Goal: Complete application form: Complete application form

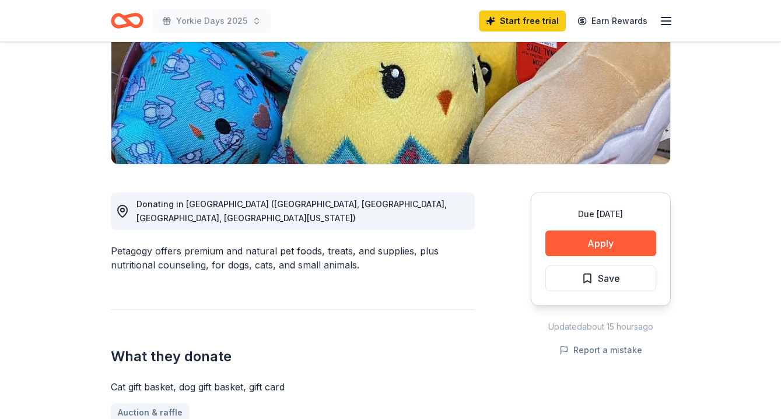
scroll to position [198, 0]
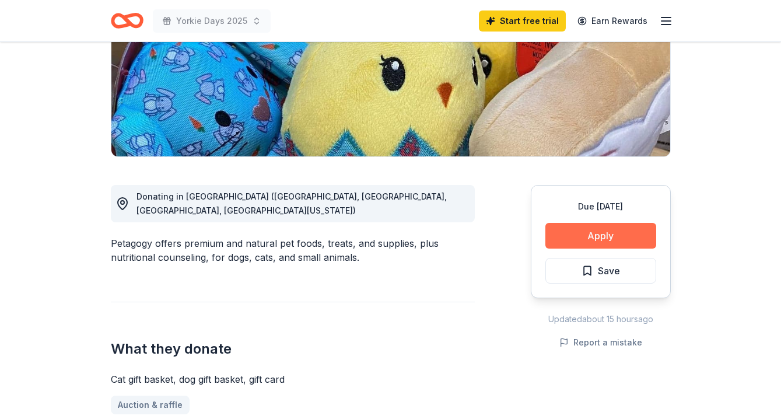
click at [609, 230] on button "Apply" at bounding box center [600, 236] width 111 height 26
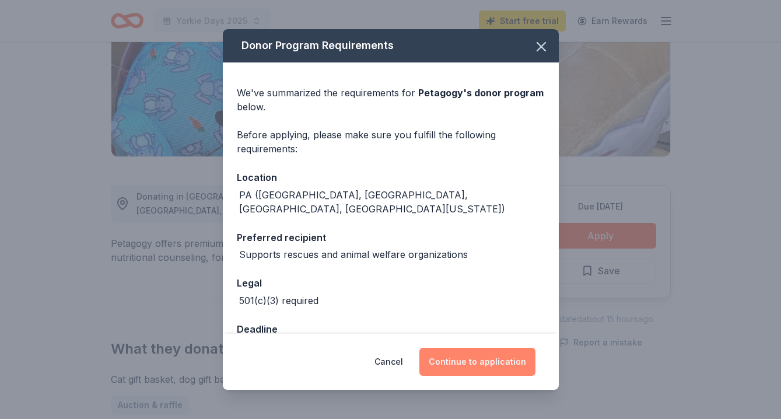
click at [463, 360] on button "Continue to application" at bounding box center [477, 362] width 116 height 28
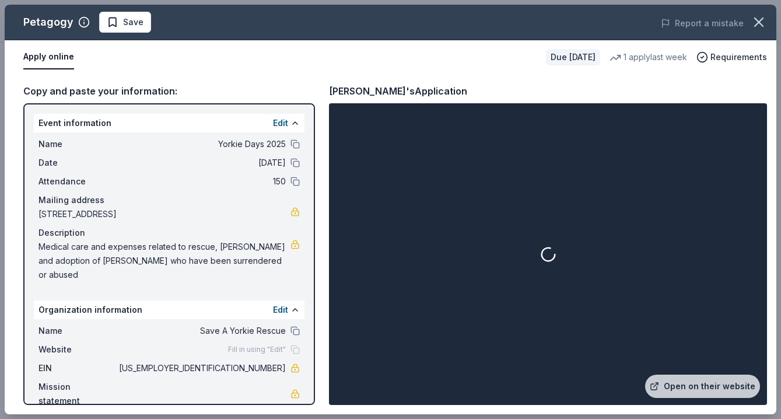
click at [209, 212] on span "[STREET_ADDRESS]" at bounding box center [164, 214] width 252 height 14
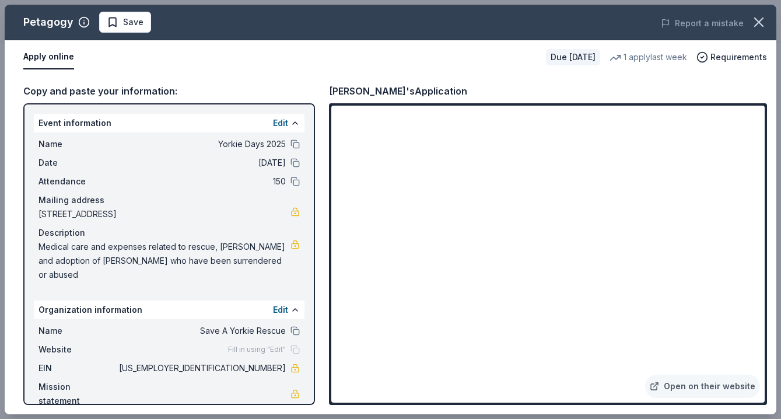
click at [198, 212] on span "[STREET_ADDRESS]" at bounding box center [164, 214] width 252 height 14
click at [206, 215] on span "[STREET_ADDRESS]" at bounding box center [164, 214] width 252 height 14
click at [275, 122] on button "Edit" at bounding box center [280, 123] width 15 height 14
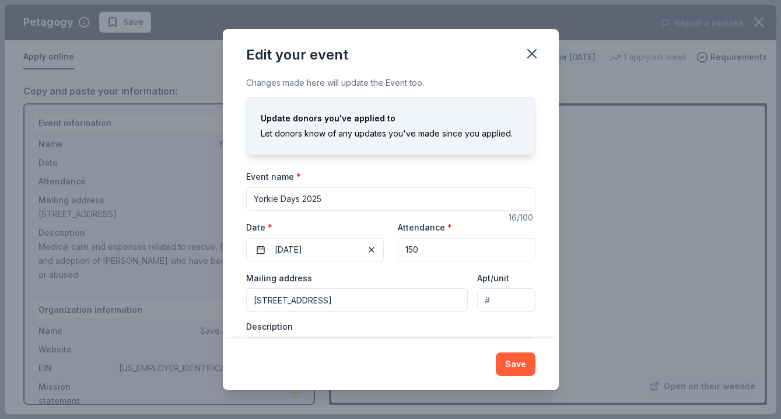
click at [437, 302] on input "[STREET_ADDRESS]" at bounding box center [357, 299] width 222 height 23
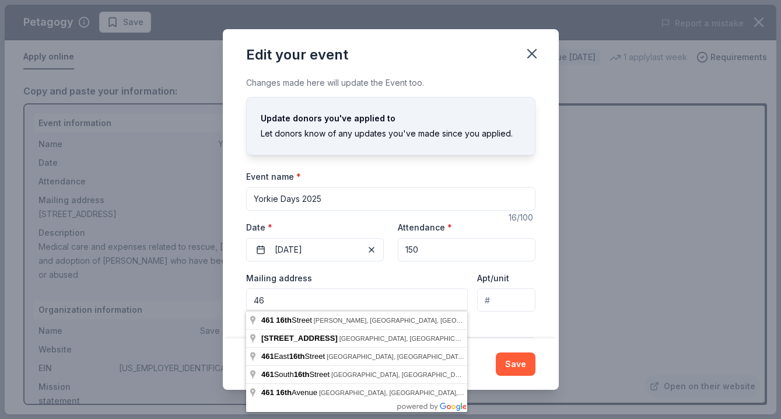
type input "4"
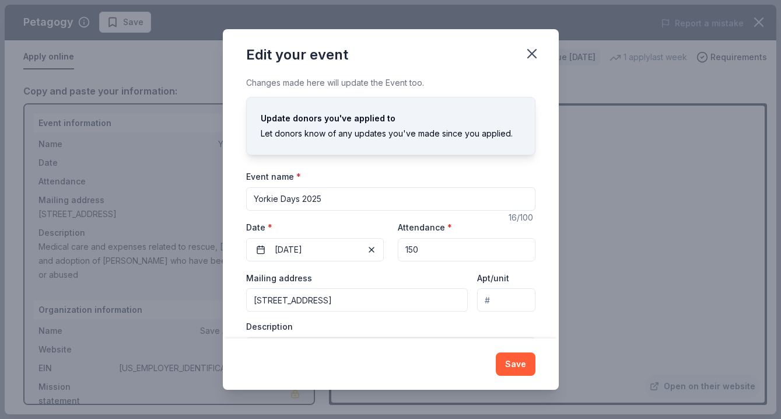
type input "[STREET_ADDRESS]"
click at [516, 367] on button "Save" at bounding box center [516, 363] width 40 height 23
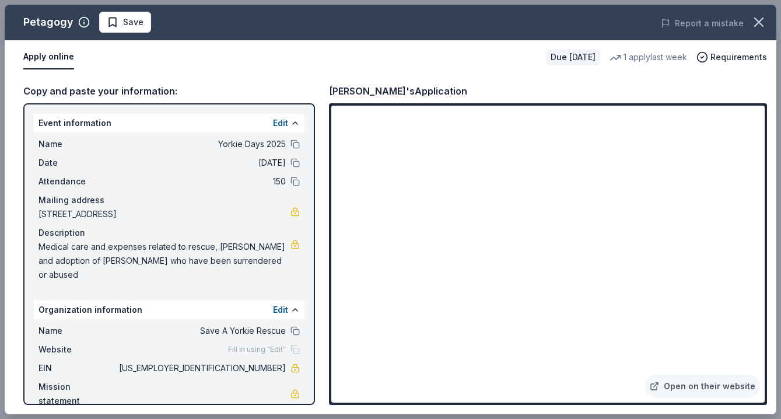
click at [710, 87] on div "[PERSON_NAME]'s Application" at bounding box center [548, 90] width 438 height 15
